Goal: Navigation & Orientation: Find specific page/section

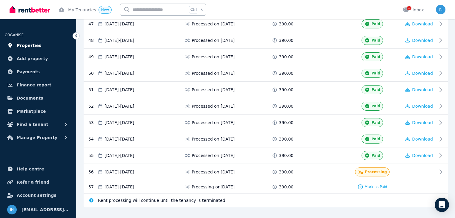
click at [31, 45] on span "Properties" at bounding box center [29, 45] width 25 height 7
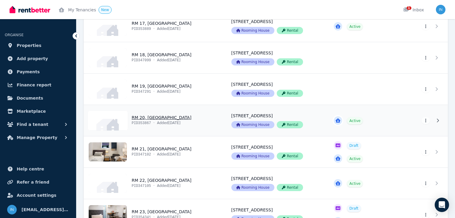
scroll to position [645, 0]
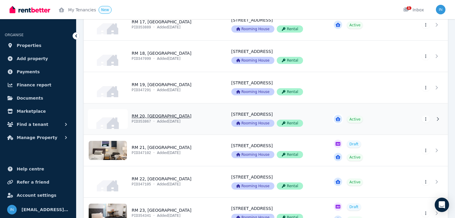
click at [142, 116] on link "View property details" at bounding box center [154, 118] width 140 height 31
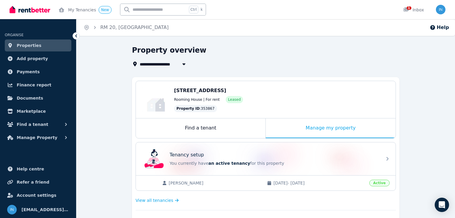
click at [30, 45] on span "Properties" at bounding box center [29, 45] width 25 height 7
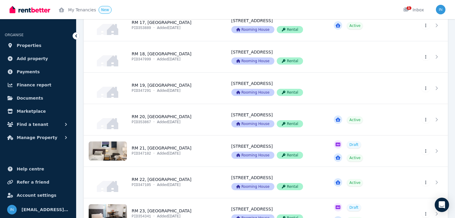
scroll to position [645, 0]
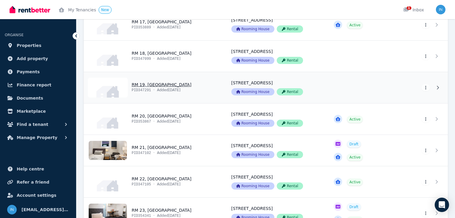
click at [155, 85] on link "View property details" at bounding box center [154, 87] width 140 height 31
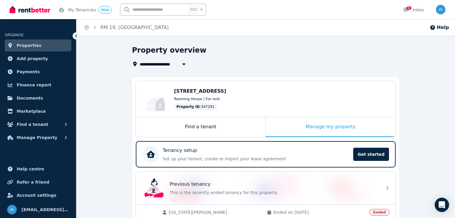
click at [23, 45] on span "Properties" at bounding box center [29, 45] width 25 height 7
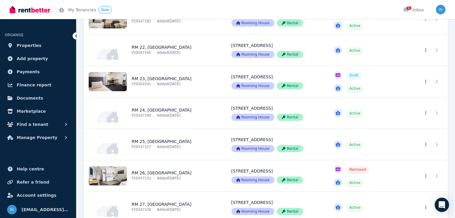
scroll to position [789, 0]
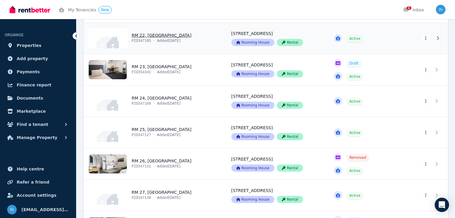
click at [145, 36] on link "View property details" at bounding box center [154, 38] width 140 height 31
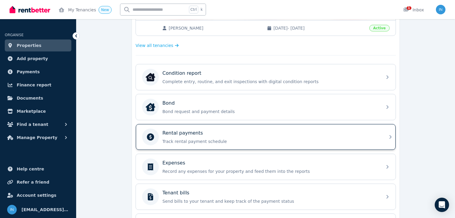
scroll to position [167, 0]
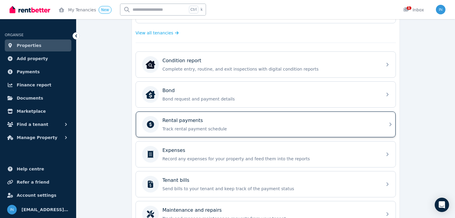
click at [180, 120] on p "Rental payments" at bounding box center [183, 120] width 41 height 7
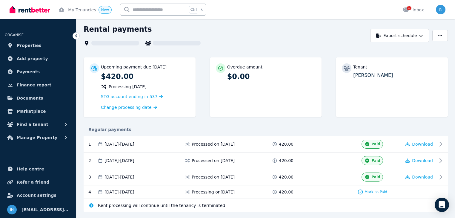
scroll to position [36, 0]
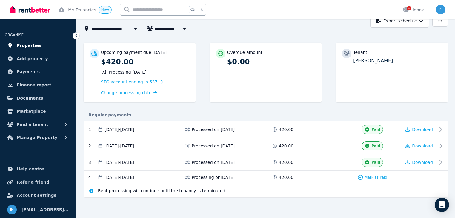
click at [28, 45] on span "Properties" at bounding box center [29, 45] width 25 height 7
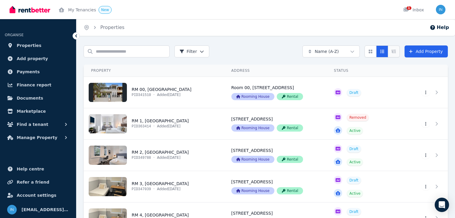
click at [395, 53] on icon "Expanded list view" at bounding box center [394, 51] width 4 height 3
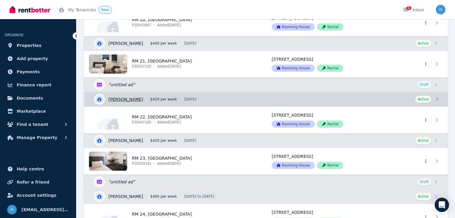
scroll to position [1123, 0]
click at [135, 97] on link "View details for [PERSON_NAME]" at bounding box center [267, 99] width 364 height 14
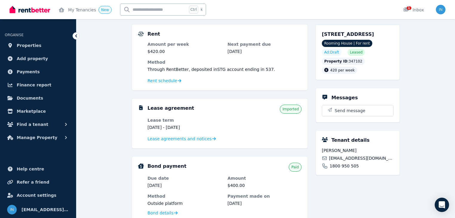
scroll to position [48, 0]
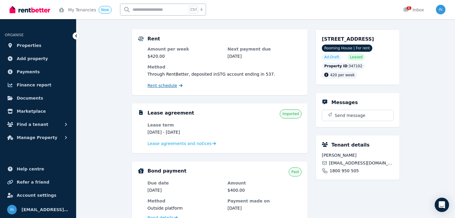
click at [163, 86] on span "Rent schedule" at bounding box center [163, 85] width 30 height 6
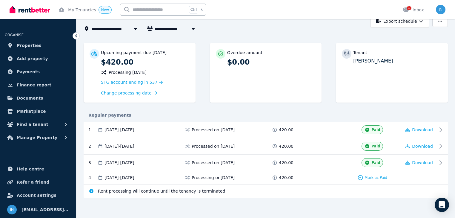
scroll to position [36, 0]
click at [34, 47] on span "Properties" at bounding box center [29, 45] width 25 height 7
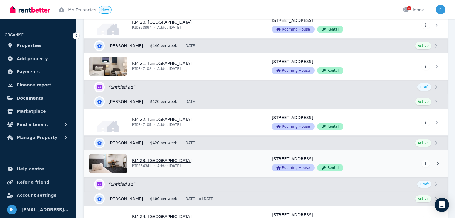
scroll to position [1123, 0]
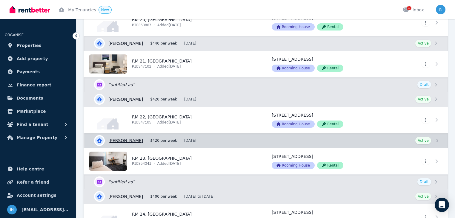
click at [126, 137] on link "View details for [PERSON_NAME]" at bounding box center [267, 140] width 364 height 14
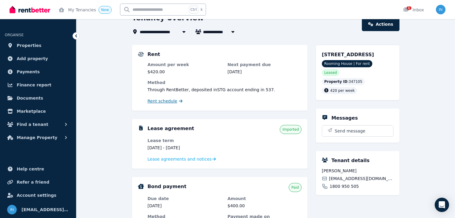
scroll to position [24, 0]
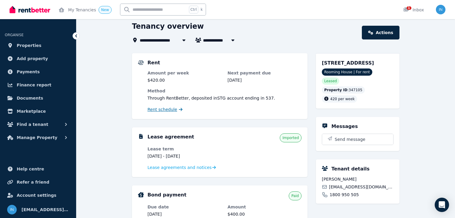
click at [171, 112] on span "Rent schedule" at bounding box center [163, 109] width 30 height 6
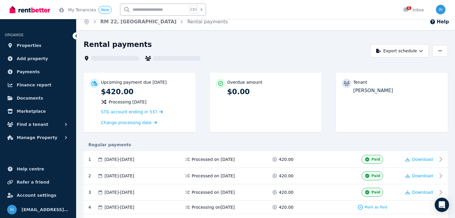
scroll to position [36, 0]
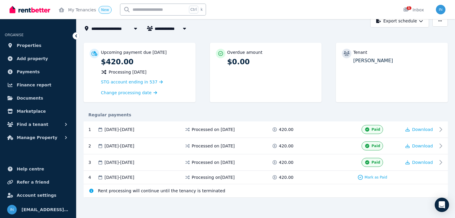
click at [86, 84] on div "Upcoming payment due [DATE] $420.00 Processing [DATE] STG account ending in 537…" at bounding box center [140, 72] width 112 height 59
